Goal: Ask a question

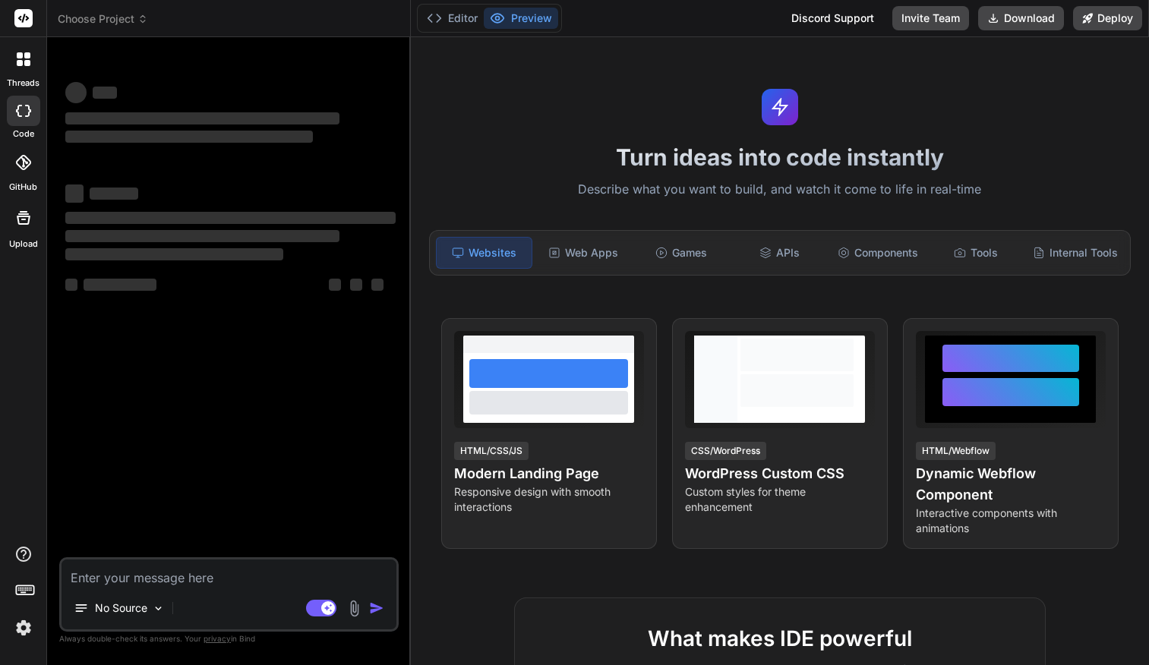
click at [29, 170] on div at bounding box center [23, 162] width 33 height 33
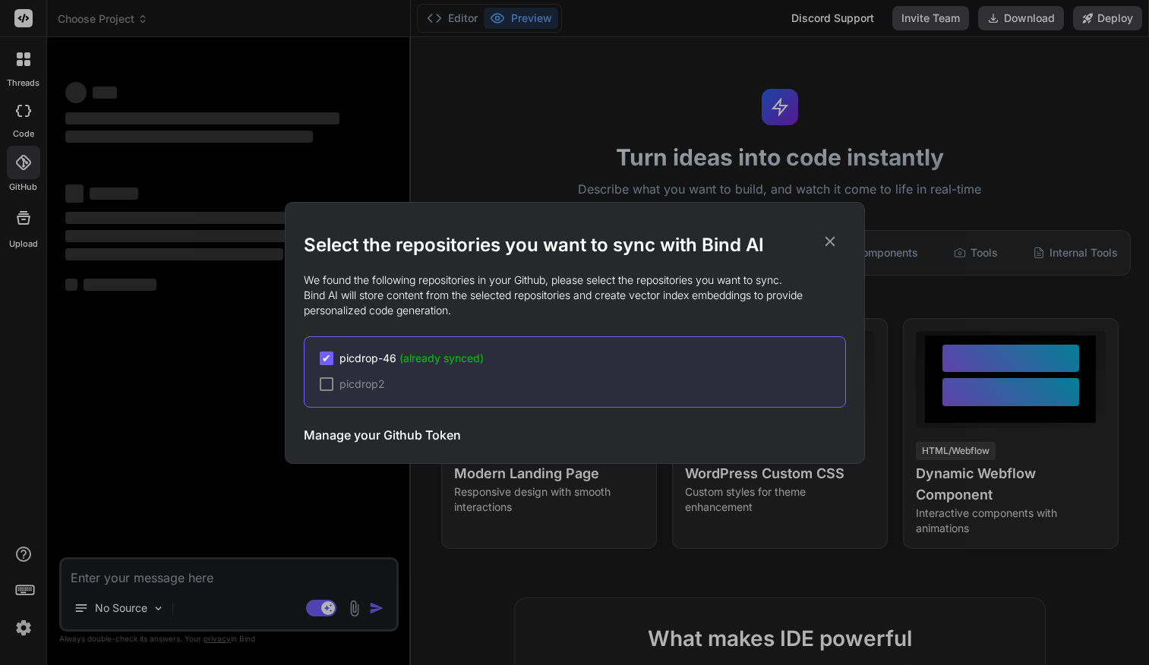
click at [323, 357] on span "✔" at bounding box center [326, 358] width 9 height 15
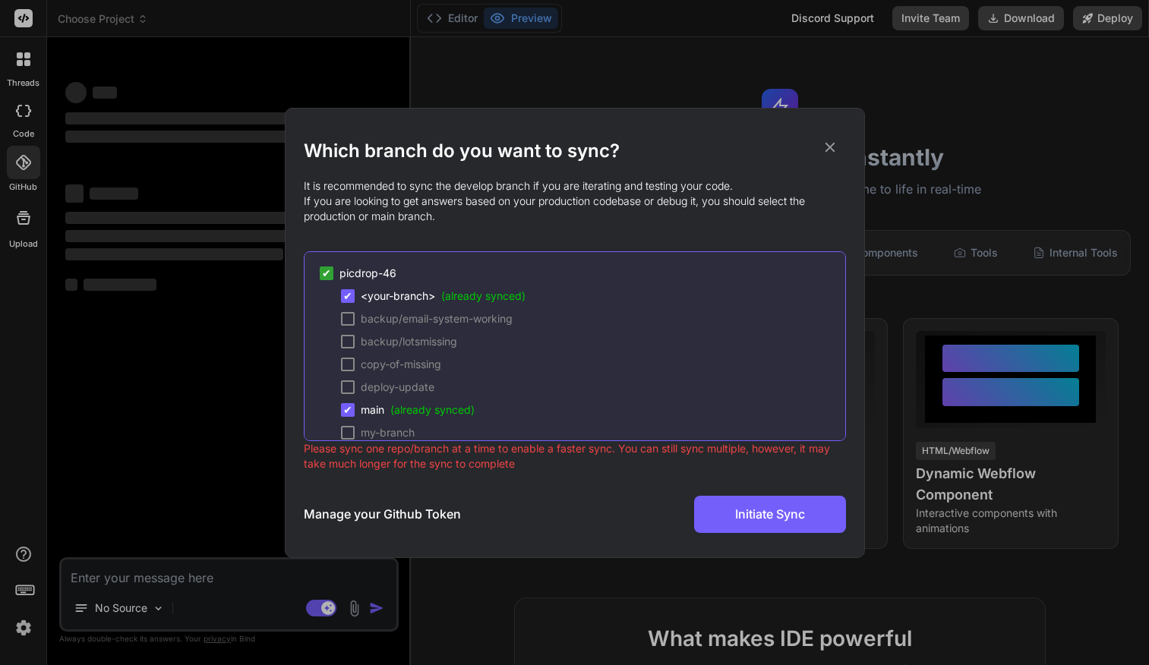
click at [832, 146] on icon at bounding box center [830, 147] width 10 height 10
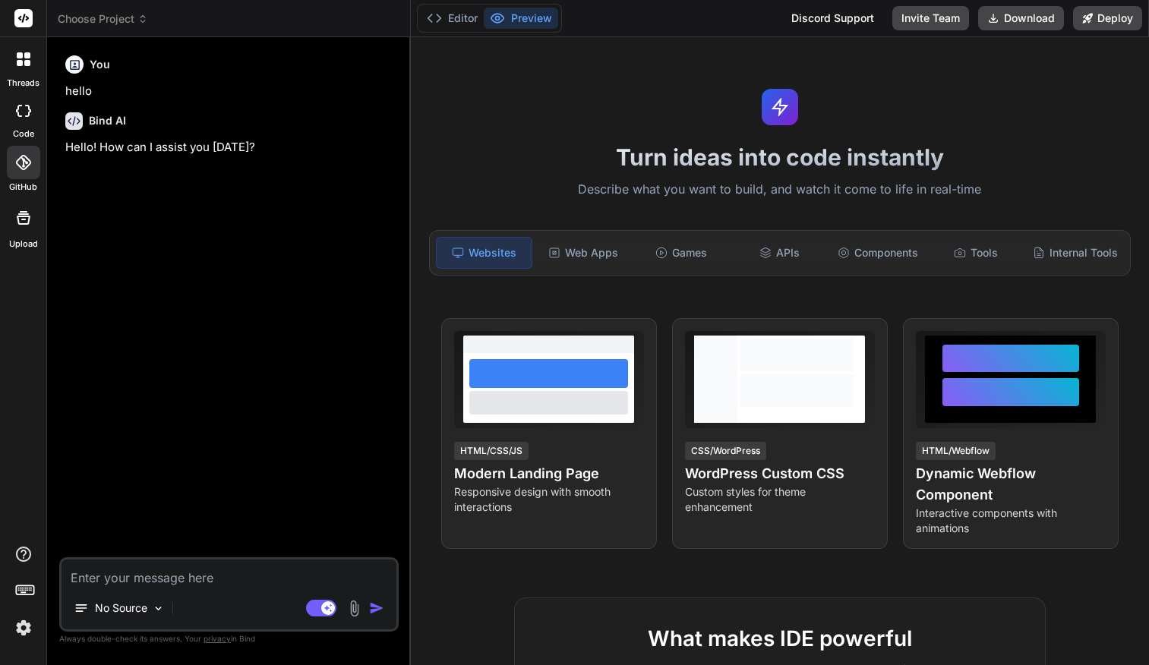
type textarea "x"
click at [145, 581] on textarea at bounding box center [229, 573] width 335 height 27
type textarea "w"
type textarea "x"
type textarea "wh"
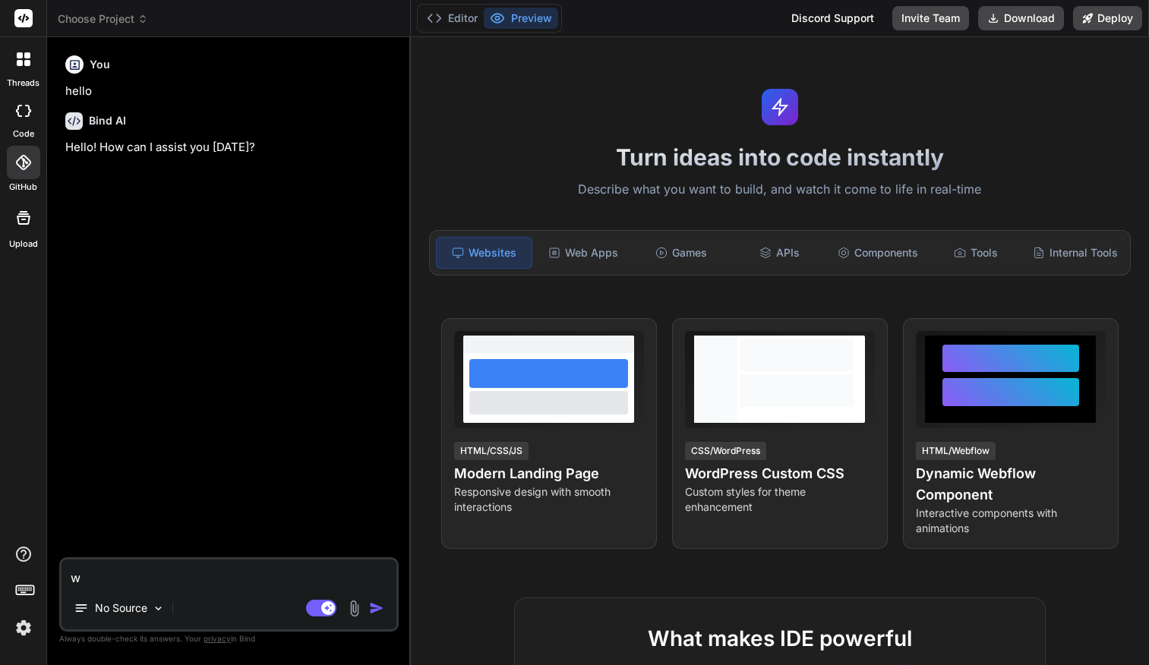
type textarea "x"
type textarea "wha"
type textarea "x"
type textarea "what"
type textarea "x"
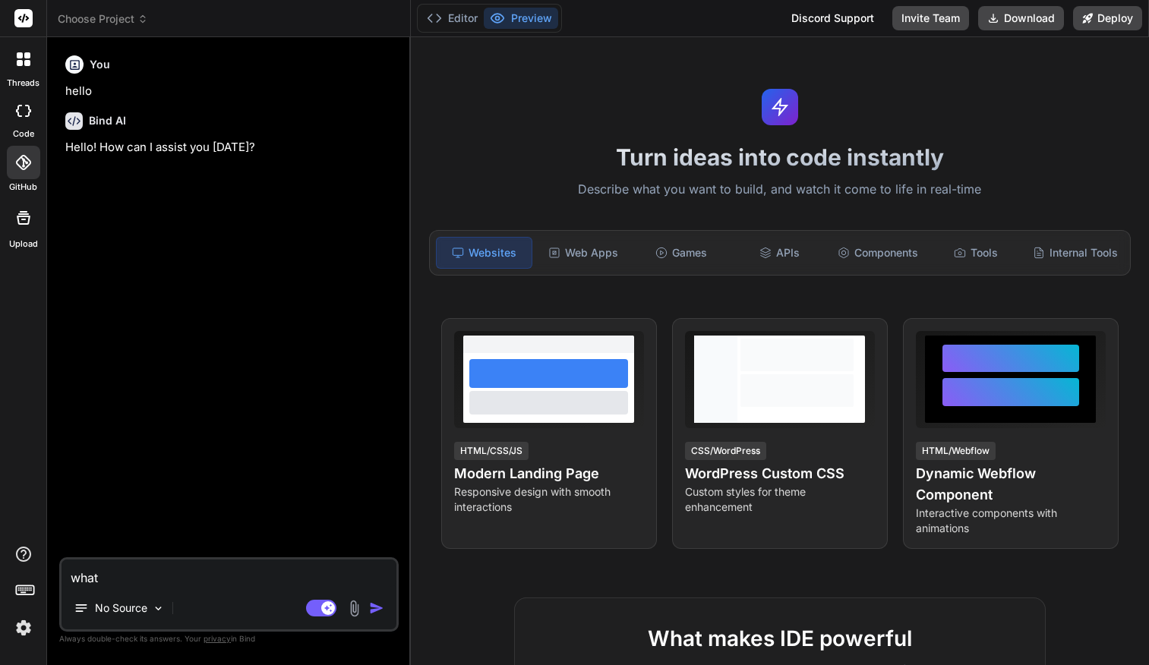
type textarea "what"
type textarea "x"
type textarea "what i"
type textarea "x"
type textarea "what is"
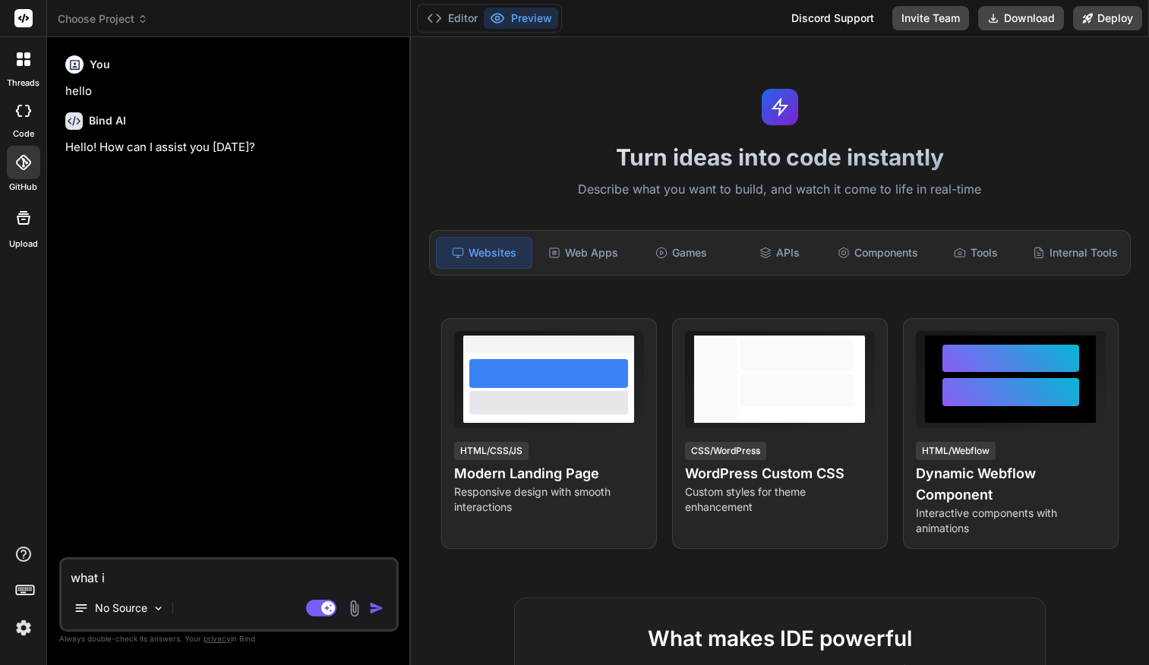
type textarea "x"
type textarea "what is"
type textarea "x"
type textarea "what is"
click at [140, 601] on p "No Source" at bounding box center [121, 608] width 52 height 15
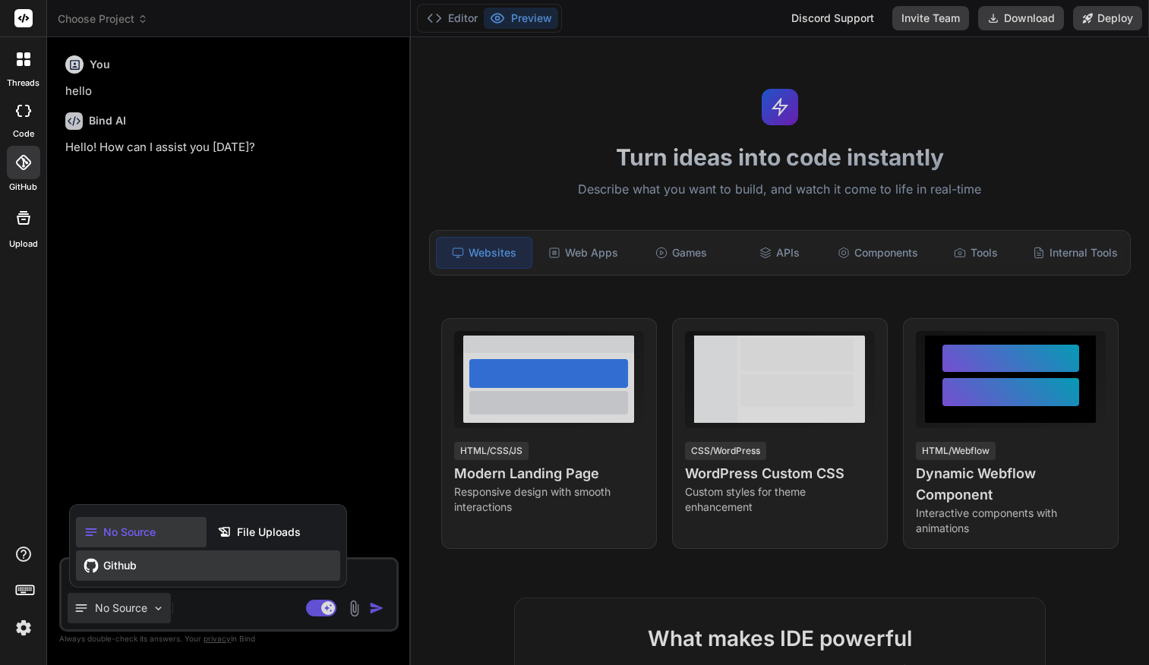
click at [141, 573] on div "Github" at bounding box center [208, 566] width 264 height 30
type textarea "x"
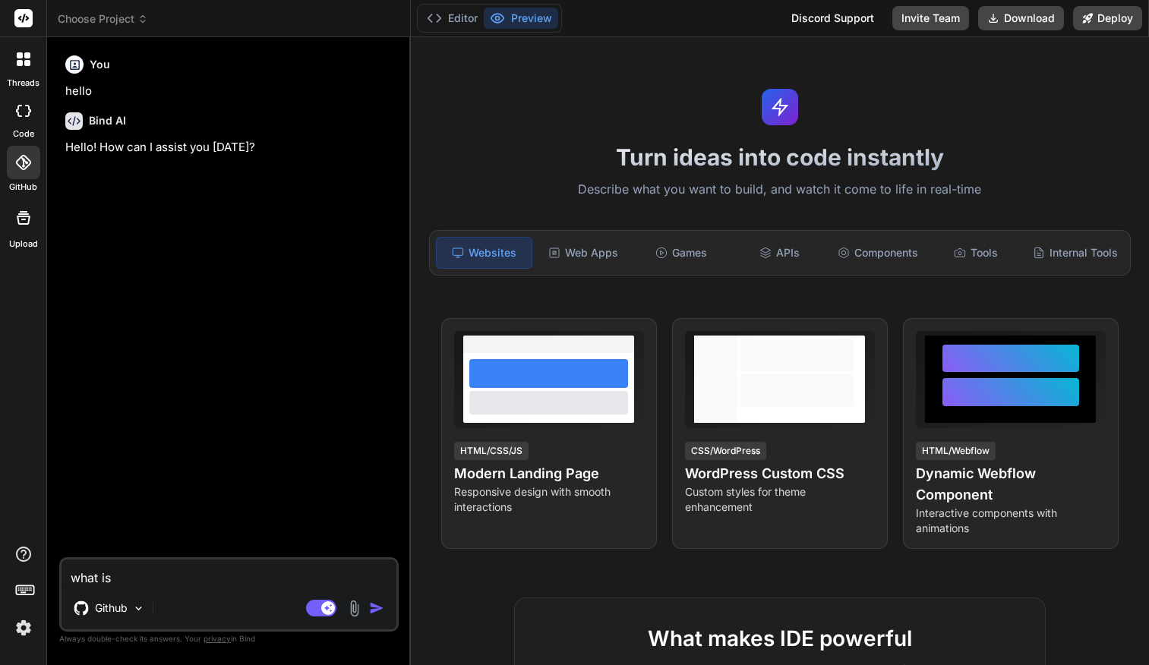
click at [138, 574] on textarea "what is" at bounding box center [229, 573] width 335 height 27
type textarea "what is t"
type textarea "x"
type textarea "what is th"
type textarea "x"
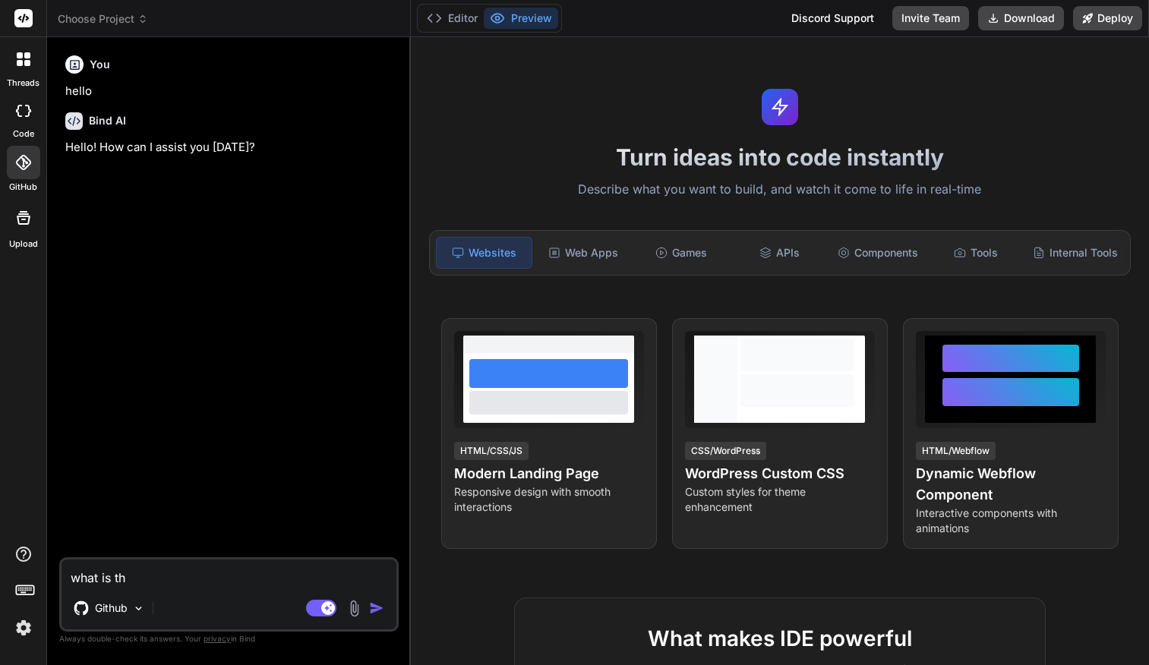
type textarea "what is thi"
type textarea "x"
type textarea "what is this"
type textarea "x"
type textarea "what is this"
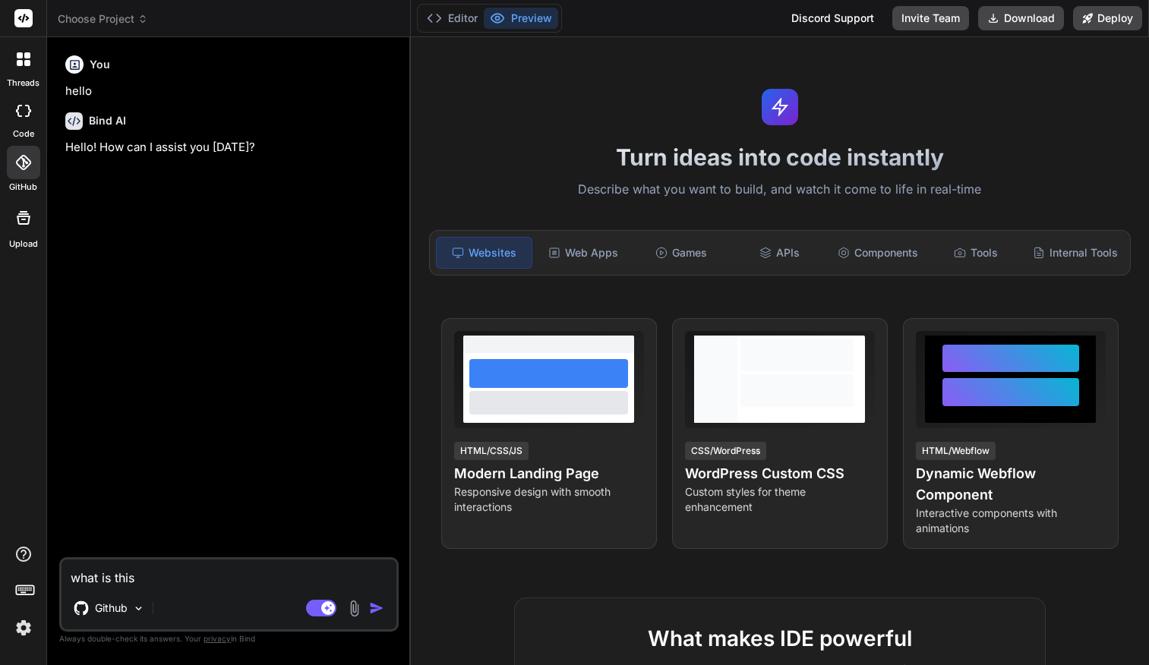
type textarea "x"
type textarea "what is this c"
type textarea "x"
type textarea "what is this co"
type textarea "x"
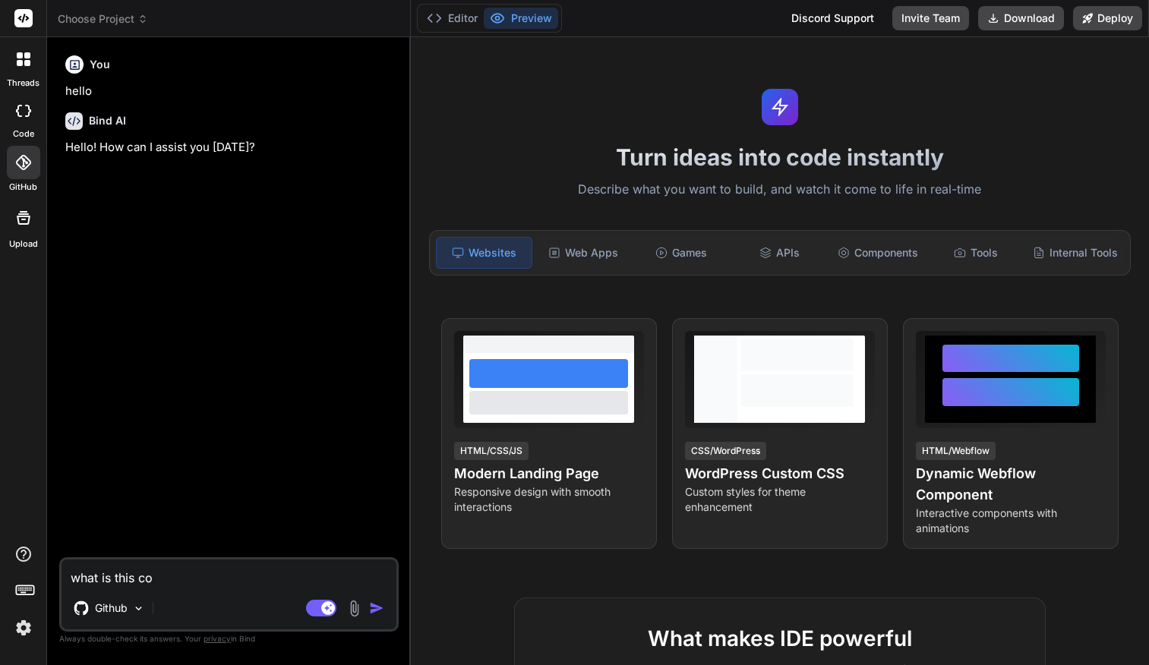
type textarea "what is this cod"
type textarea "x"
type textarea "what is this code"
type textarea "x"
type textarea "what is this code"
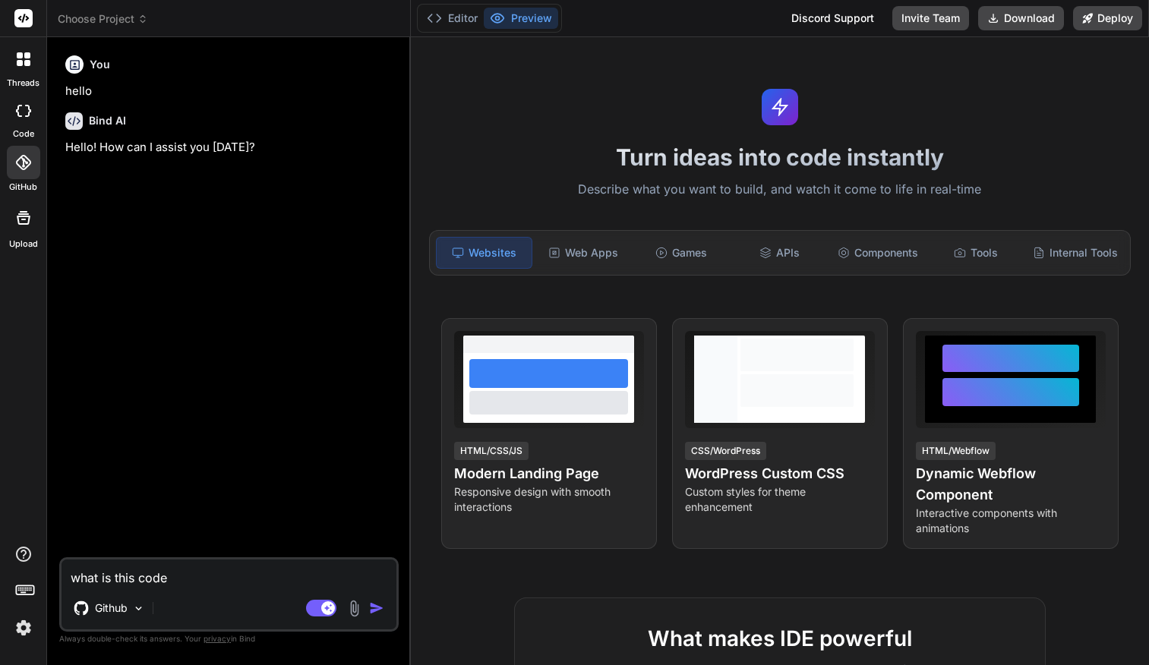
type textarea "x"
type textarea "what is this code b"
type textarea "x"
type textarea "what is this code ba"
type textarea "x"
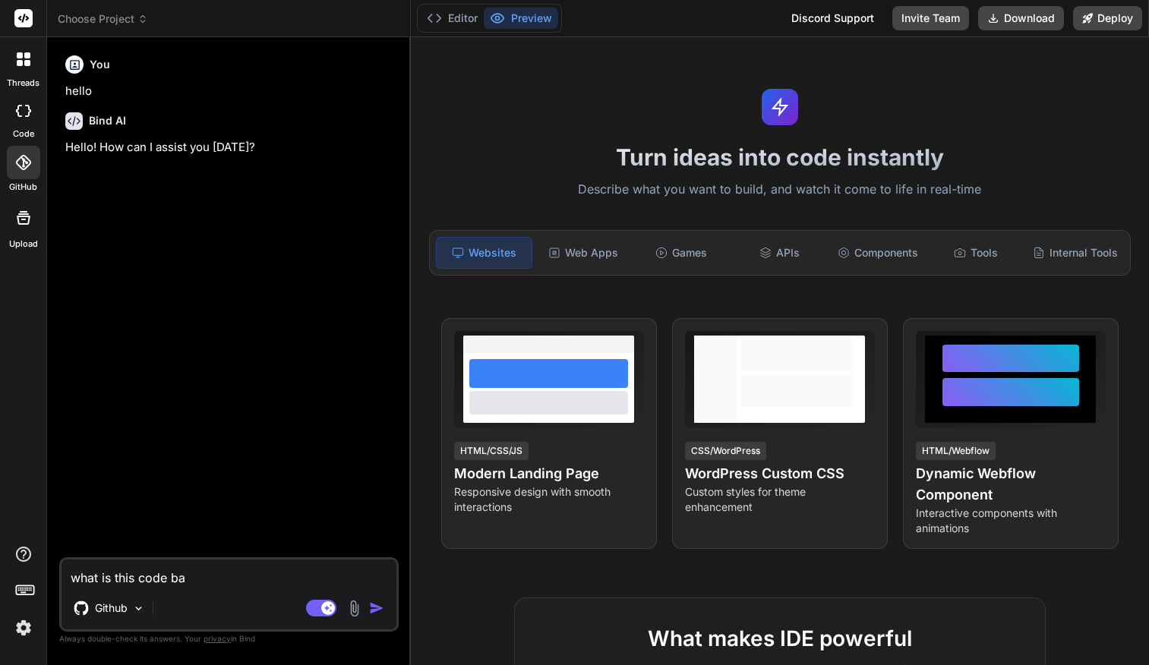
type textarea "what is this code bas"
type textarea "x"
type textarea "what is this code base"
type textarea "x"
type textarea "what is this code base"
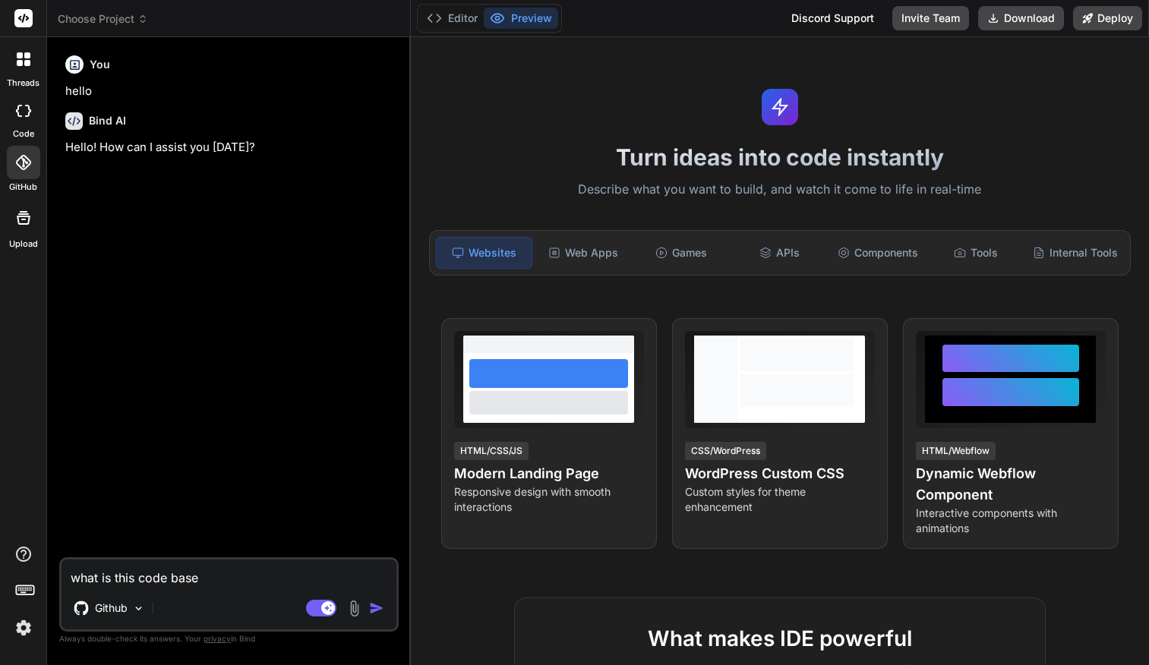
type textarea "x"
type textarea "what is this code base a"
type textarea "x"
type textarea "what is this code base ab"
type textarea "x"
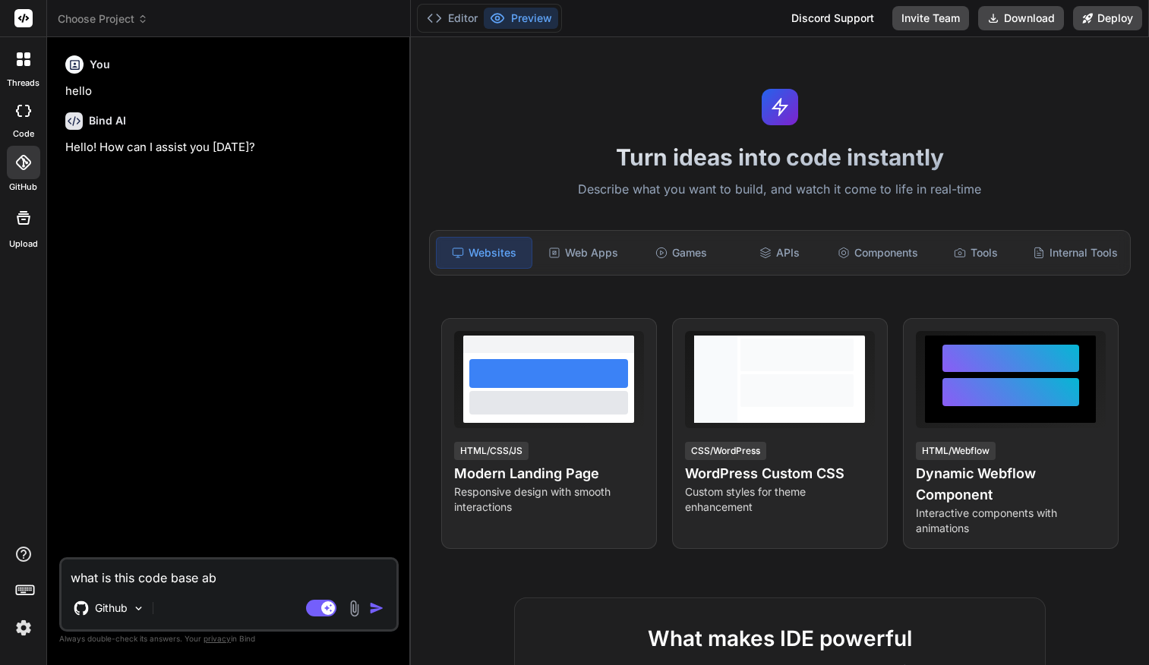
type textarea "what is this code base abo"
type textarea "x"
type textarea "what is this code base abou"
type textarea "x"
type textarea "what is this code base about"
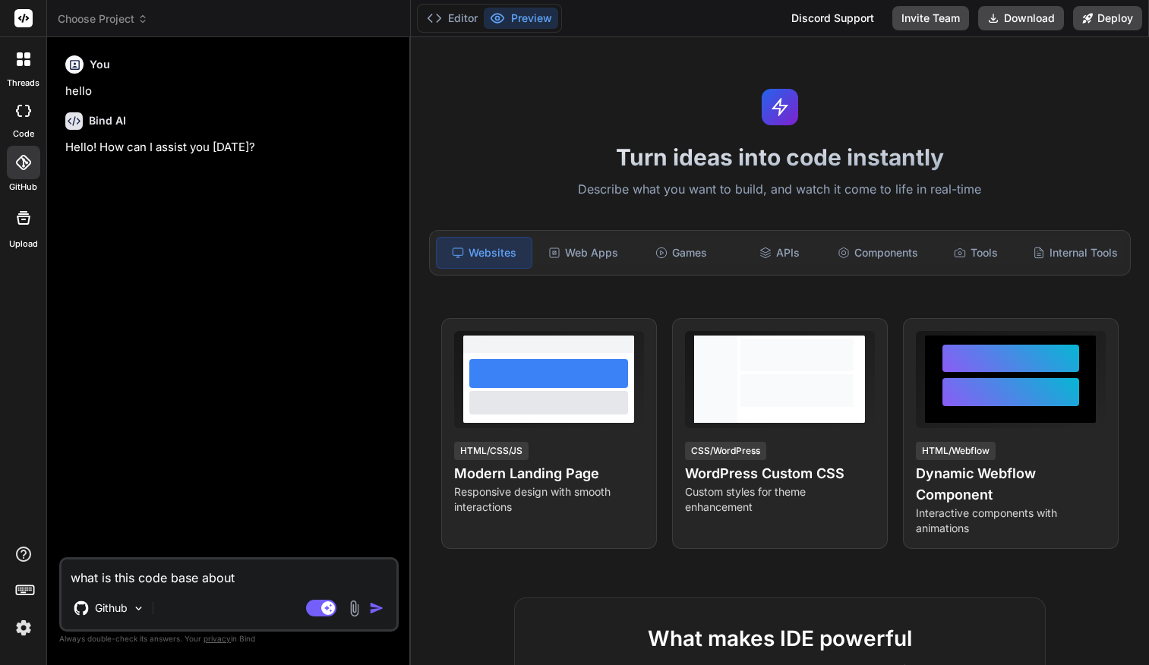
type textarea "x"
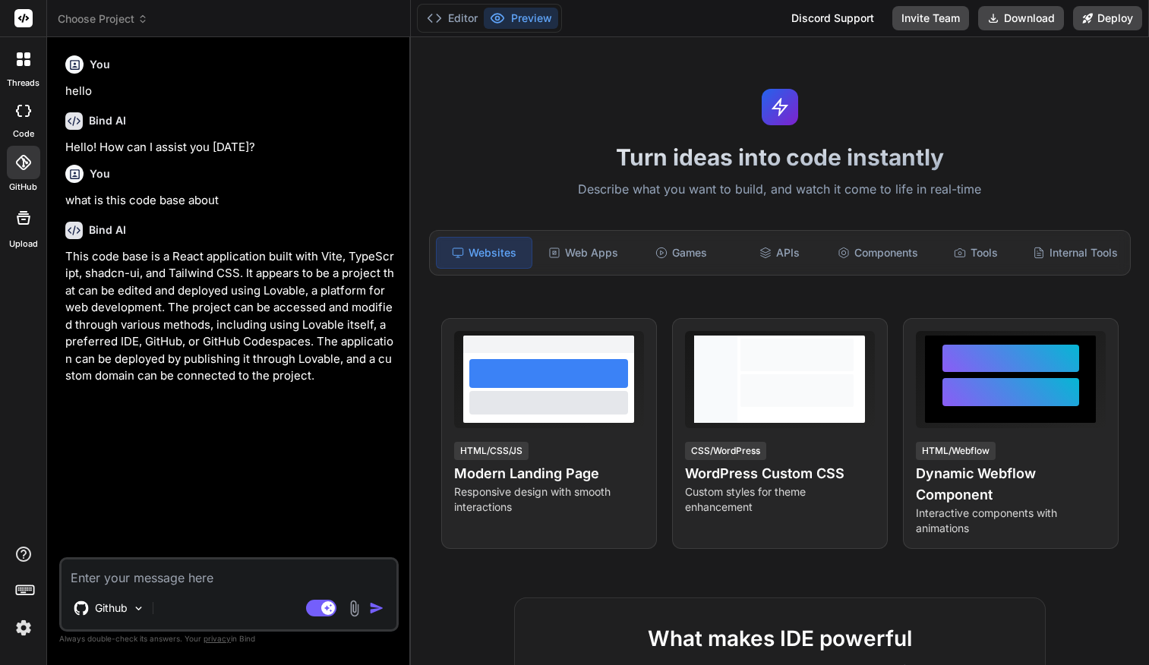
type textarea "x"
